Goal: Task Accomplishment & Management: Complete application form

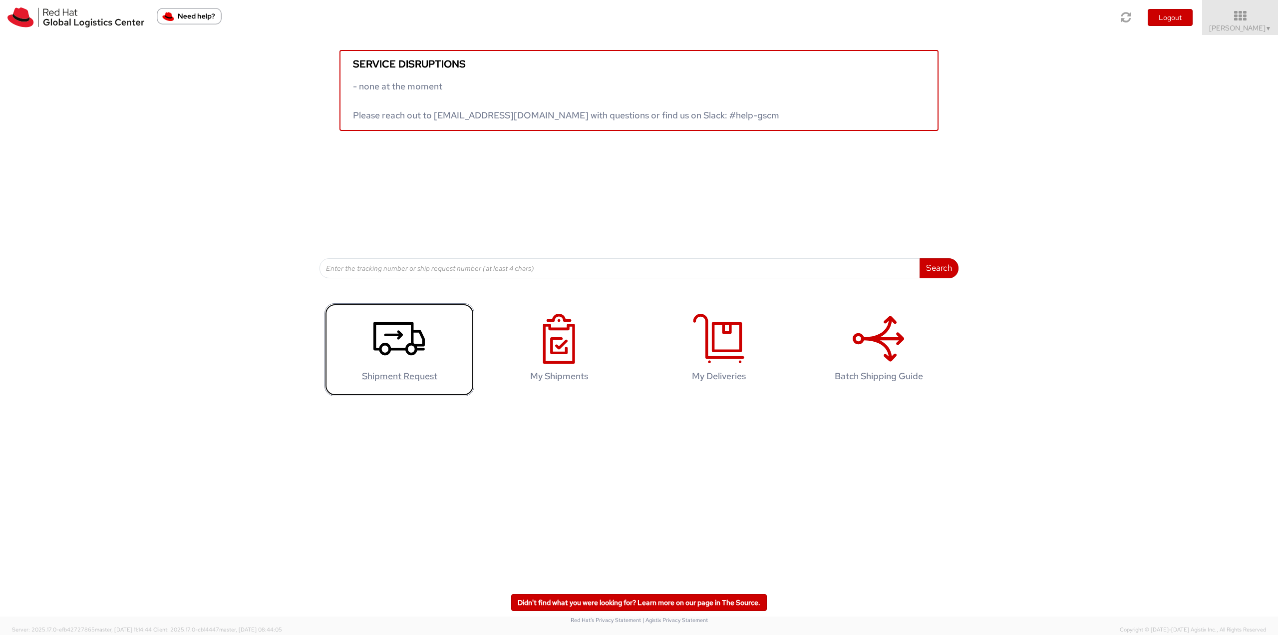
click at [449, 356] on link "Shipment Request" at bounding box center [400, 349] width 150 height 93
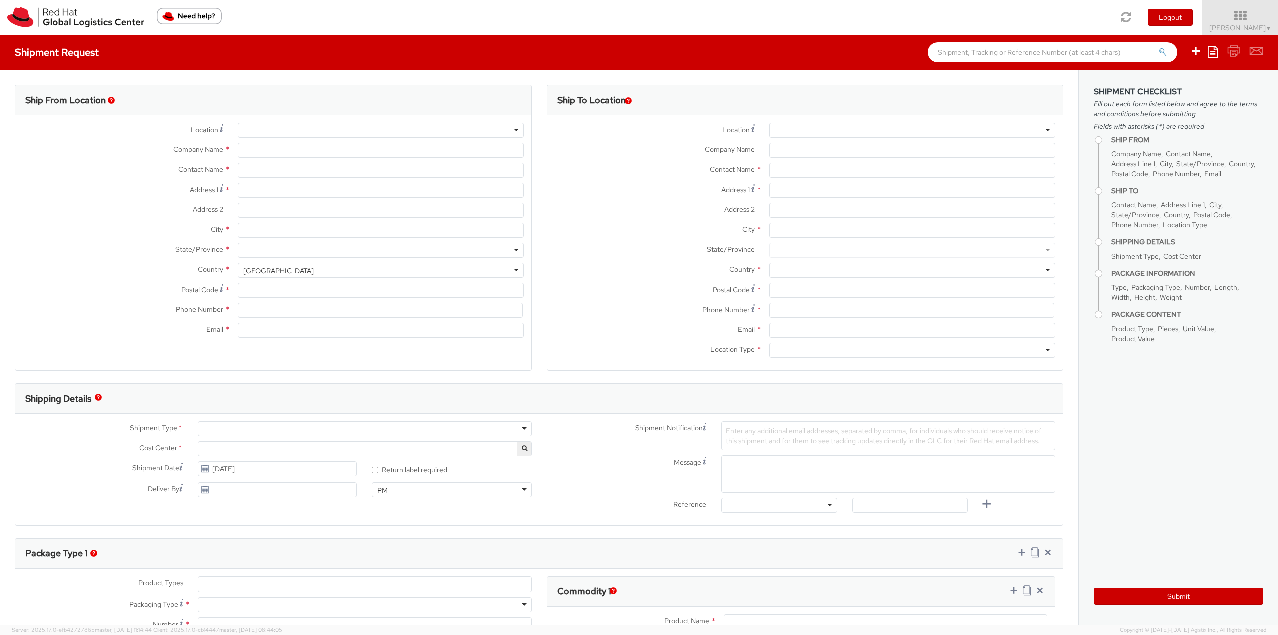
select select "762"
select select
type input "Red Hat Limited"
type input "[PERSON_NAME]"
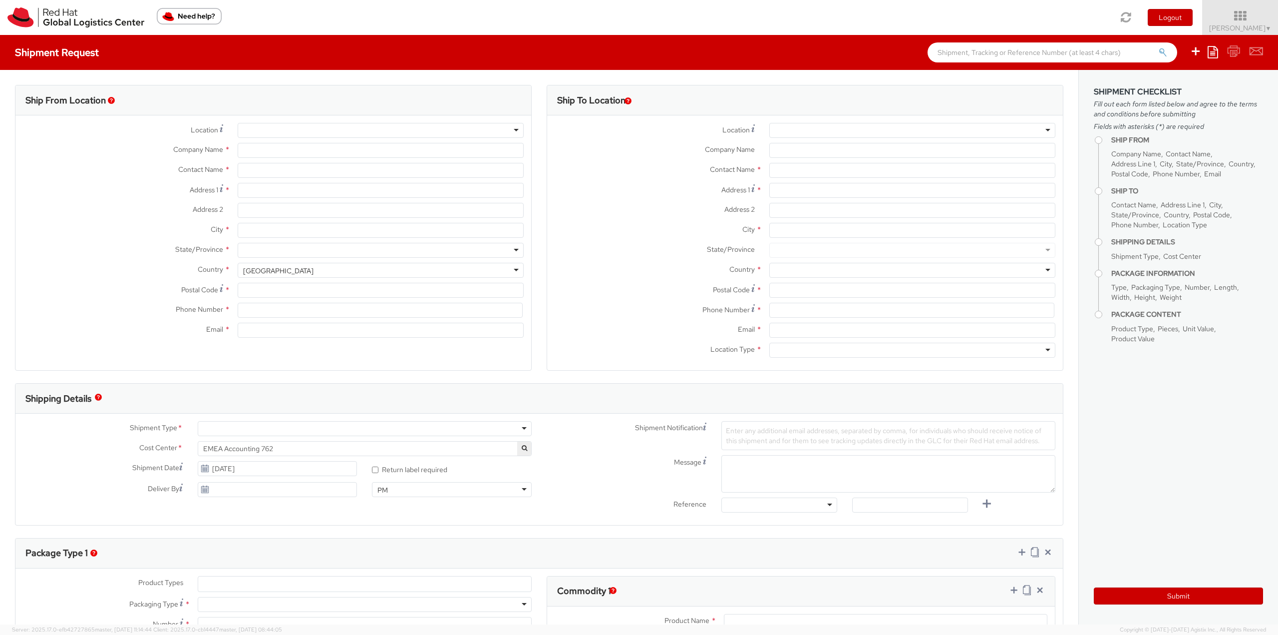
type input "[STREET_ADDRESS]"
type input "Kinsale Rd"
type input "[GEOGRAPHIC_DATA]"
type input "T12 XR60"
type input "353 21 2303400"
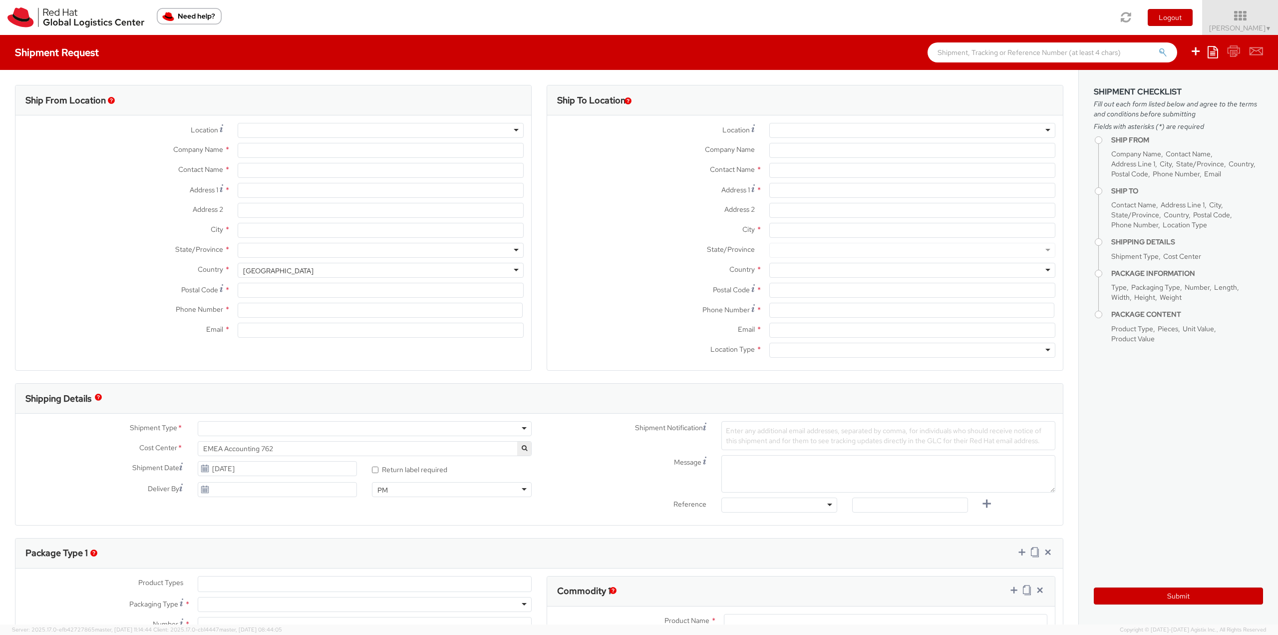
type input "[EMAIL_ADDRESS][DOMAIN_NAME]"
select select "CM"
select select "KGS"
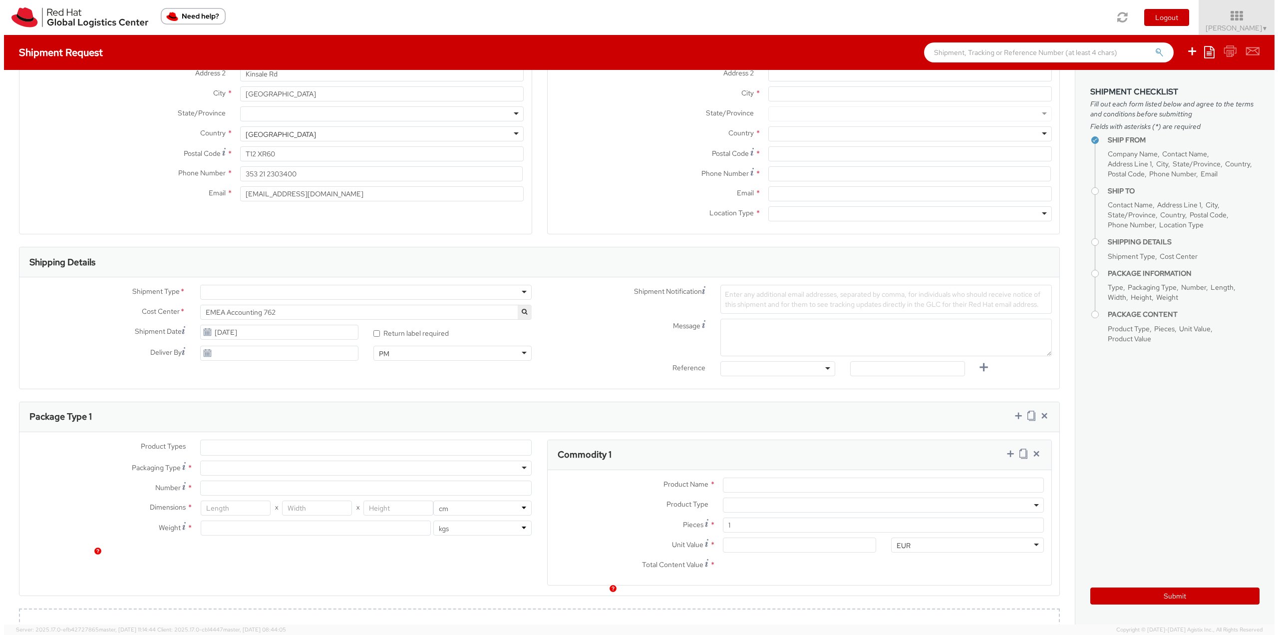
scroll to position [2, 0]
